Goal: Information Seeking & Learning: Learn about a topic

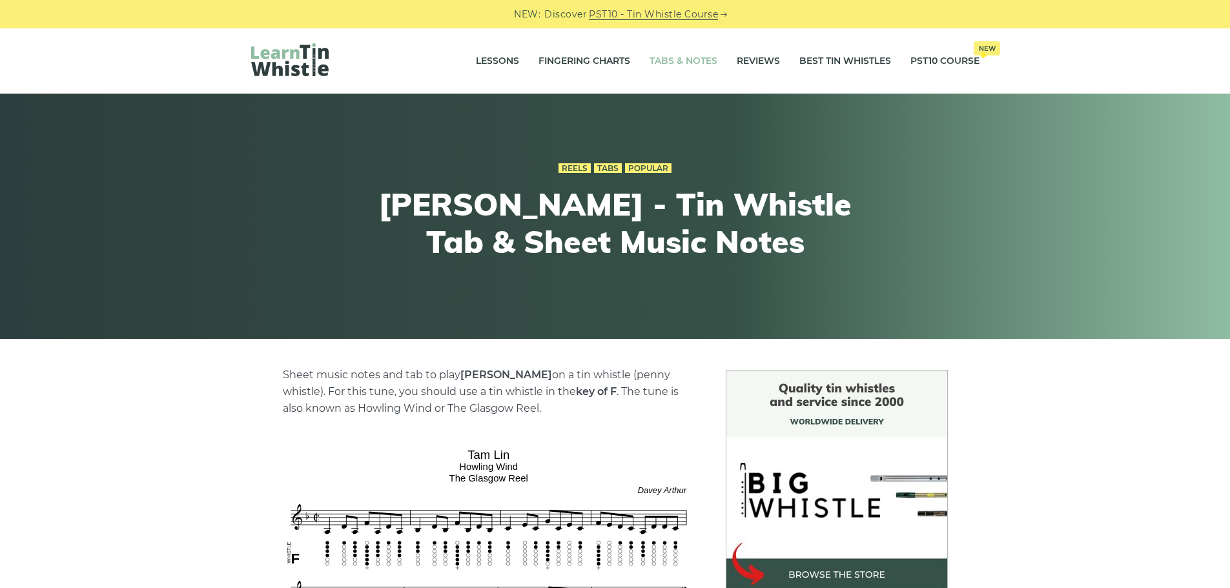
click at [650, 61] on link "Tabs & Notes" at bounding box center [684, 61] width 68 height 32
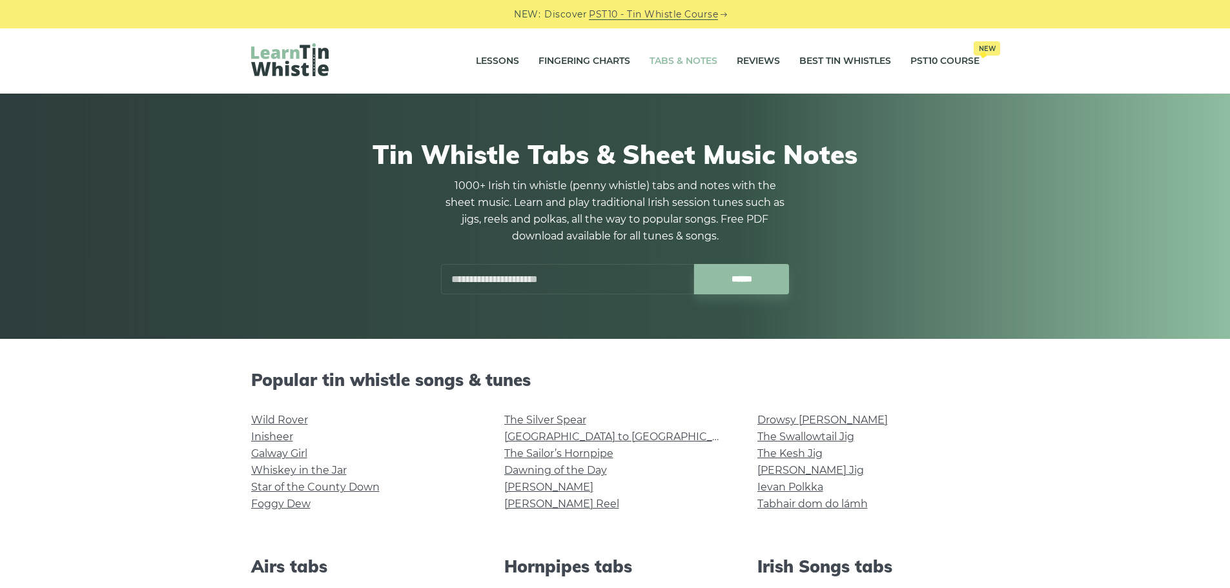
click at [592, 280] on input "text" at bounding box center [567, 279] width 253 height 30
click at [800, 455] on link "The Kesh Jig" at bounding box center [790, 454] width 65 height 12
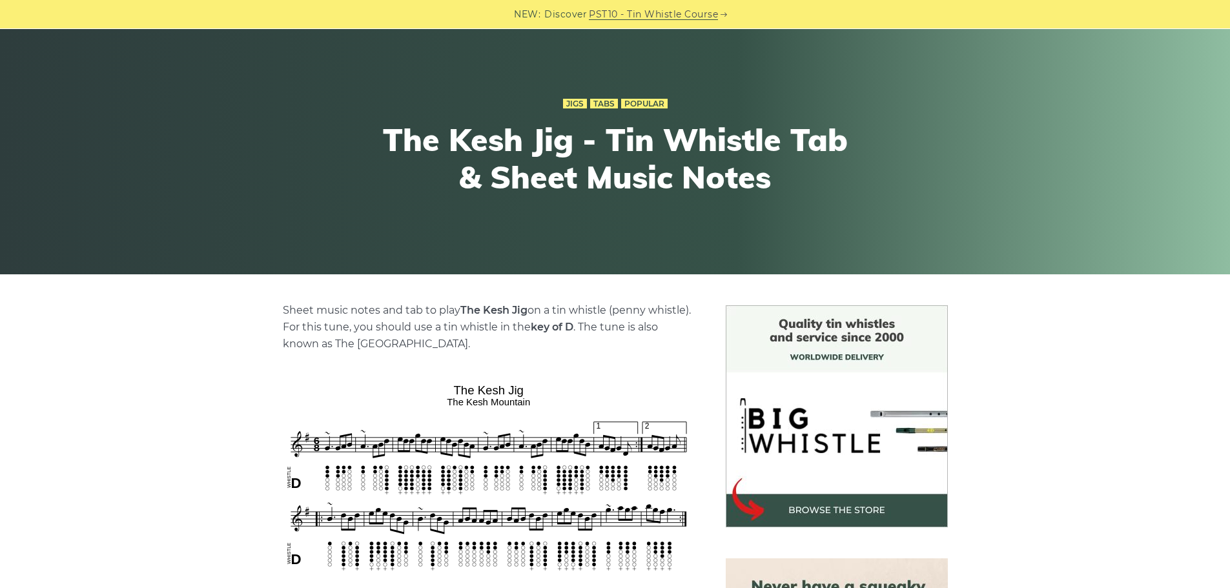
scroll to position [129, 0]
